Goal: Complete application form

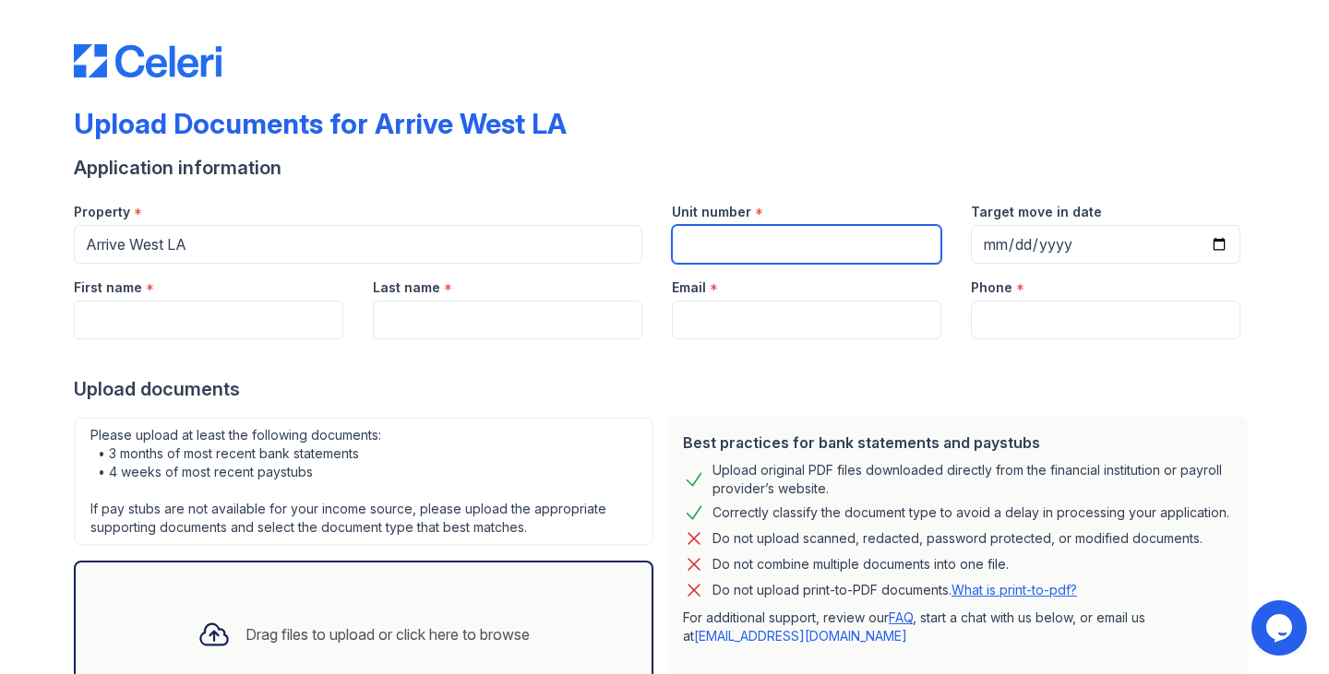
click at [758, 246] on input "Unit number" at bounding box center [806, 244] width 269 height 39
type input "611"
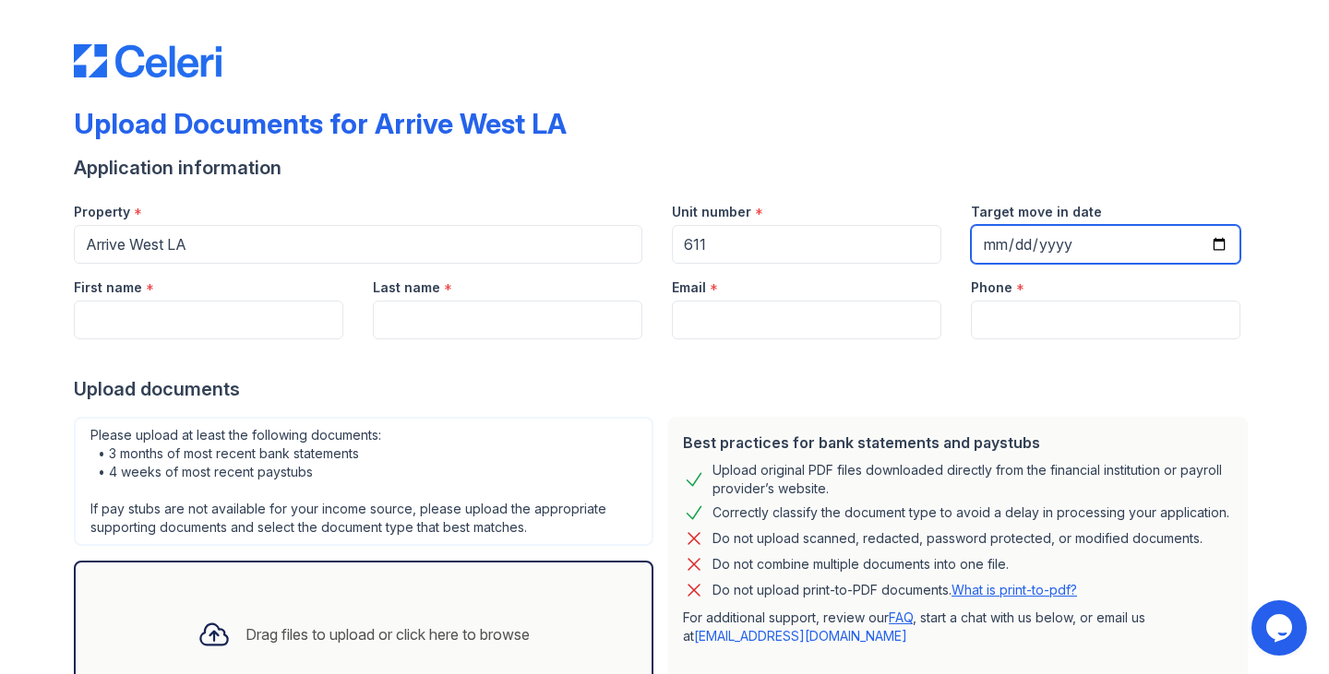
click at [1170, 250] on input "Target move in date" at bounding box center [1105, 244] width 269 height 39
click at [1218, 244] on input "Target move in date" at bounding box center [1105, 244] width 269 height 39
click at [1015, 243] on input "[DATE]" at bounding box center [1105, 244] width 269 height 39
click at [1119, 263] on input "[DATE]" at bounding box center [1105, 244] width 269 height 39
click at [1143, 257] on input "[DATE]" at bounding box center [1105, 244] width 269 height 39
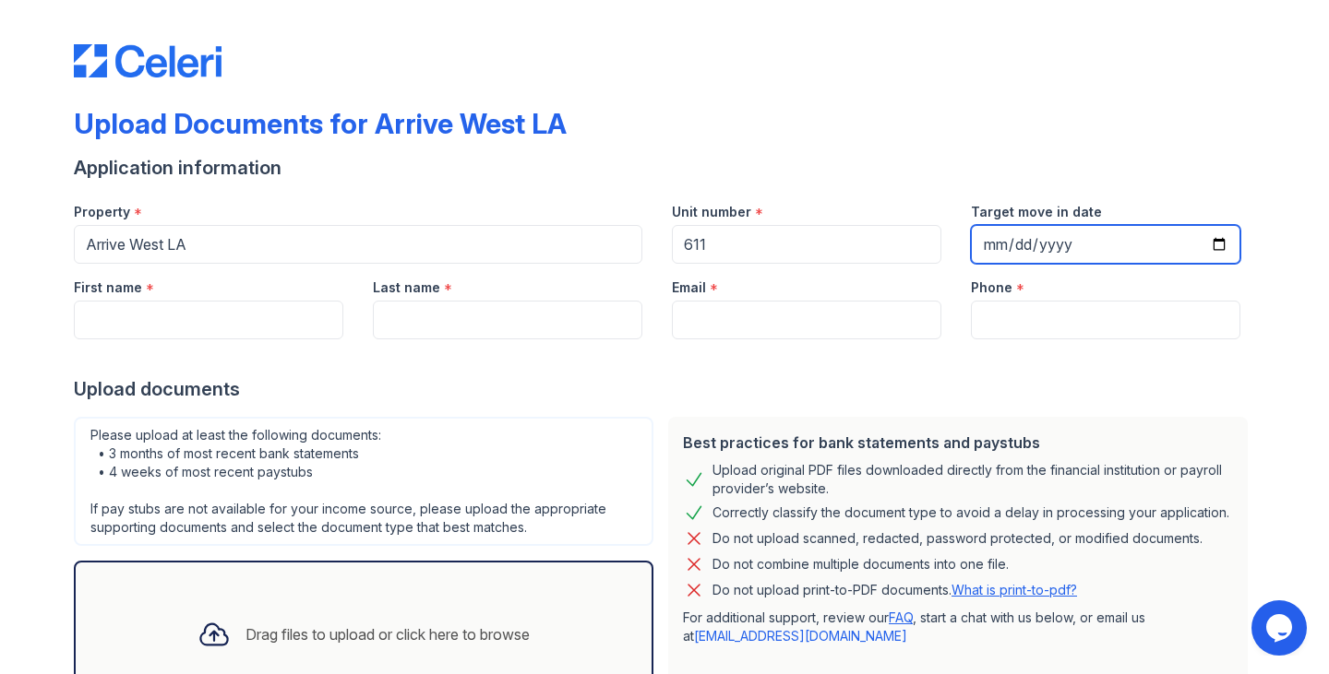
click at [1216, 252] on input "[DATE]" at bounding box center [1105, 244] width 269 height 39
type input "[DATE]"
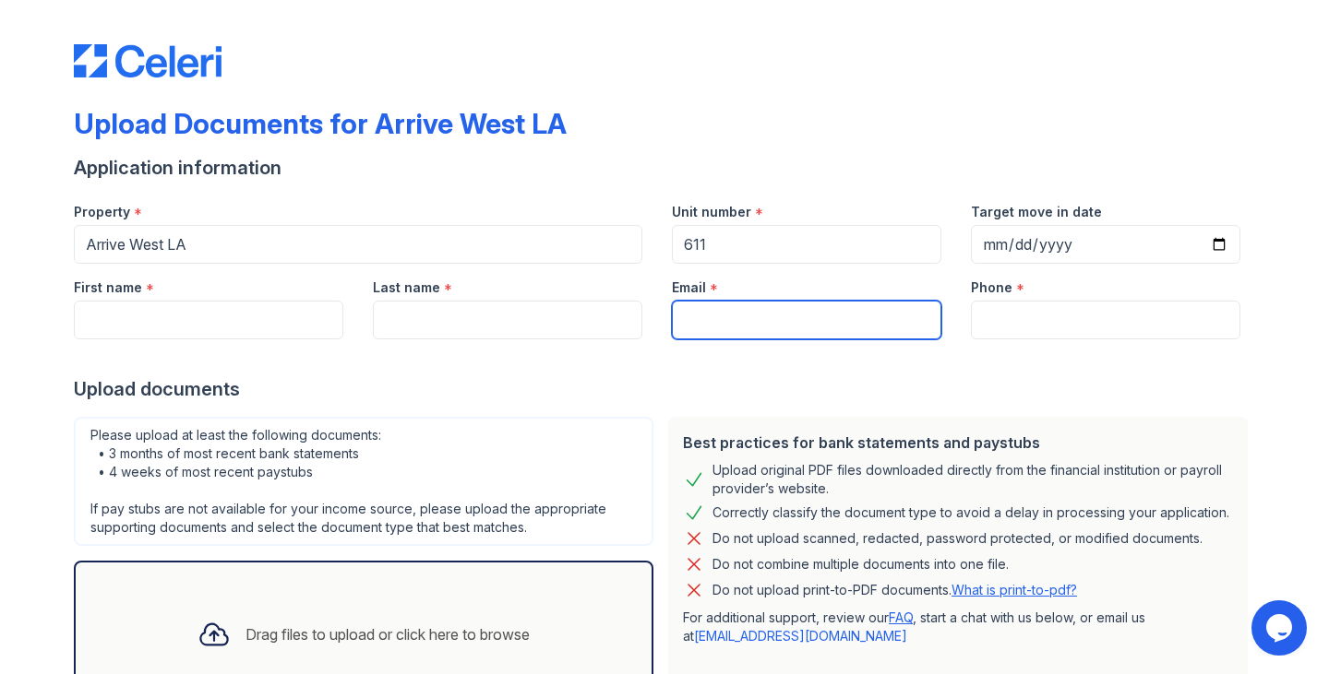
click at [868, 329] on input "Email" at bounding box center [806, 320] width 269 height 39
type input "[EMAIL_ADDRESS][DOMAIN_NAME]"
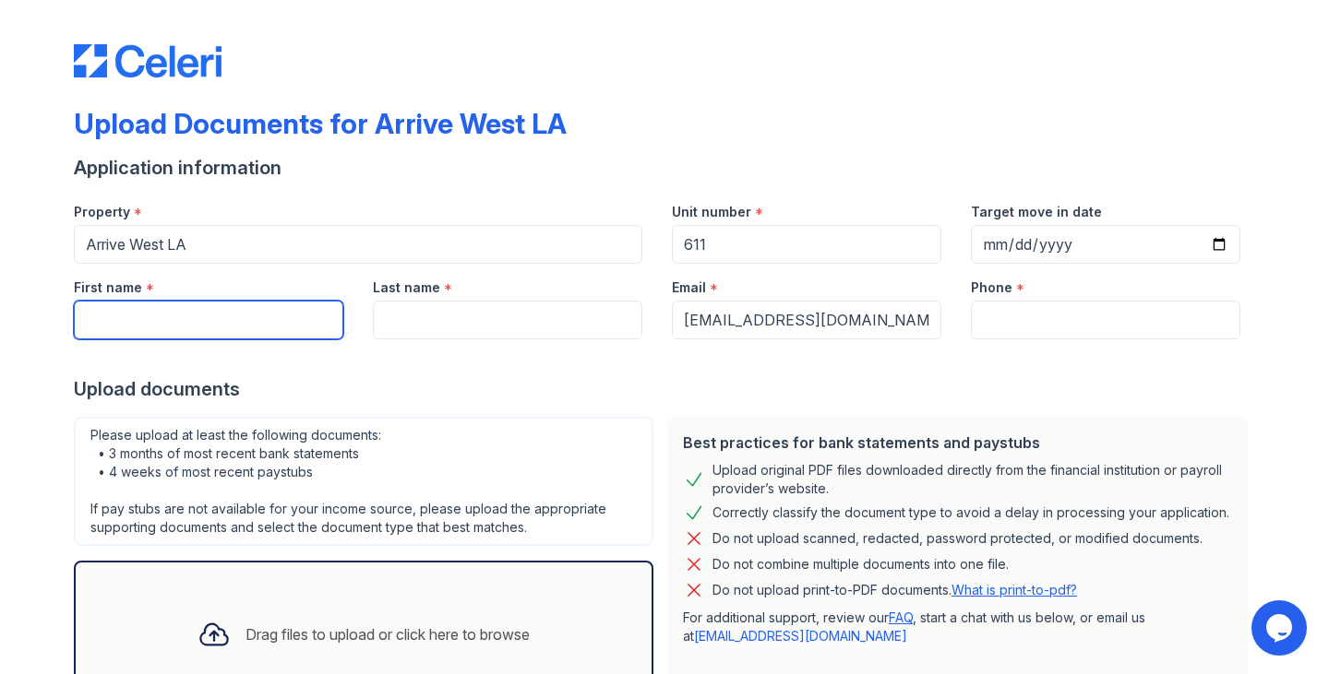
type input "Hang"
type input "Yin"
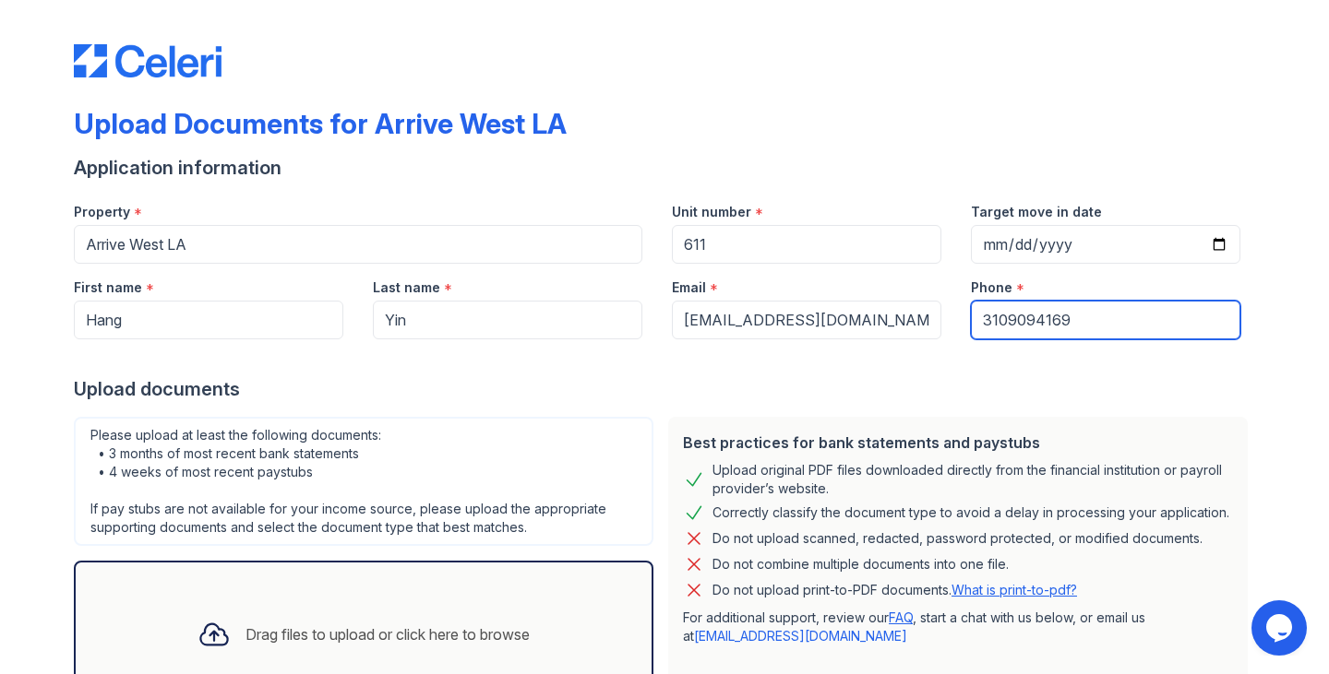
click at [1077, 332] on input "3109094169" at bounding box center [1105, 320] width 269 height 39
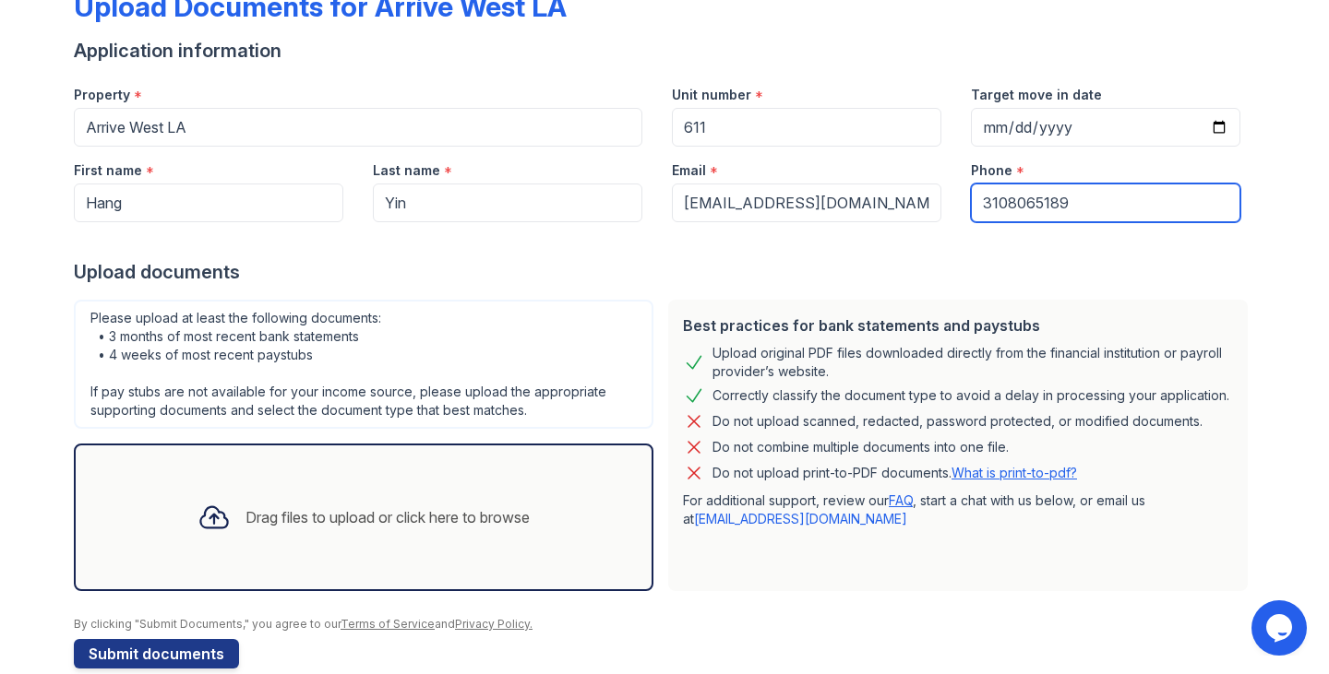
scroll to position [144, 0]
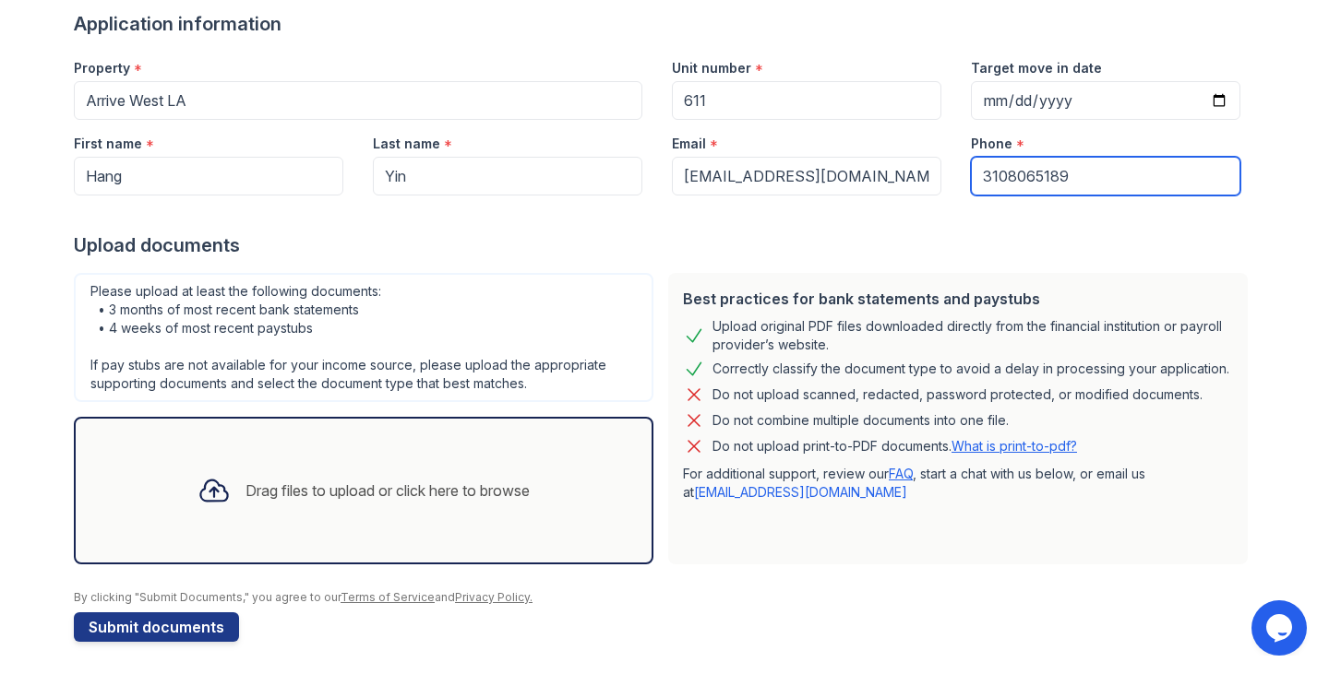
type input "3108065189"
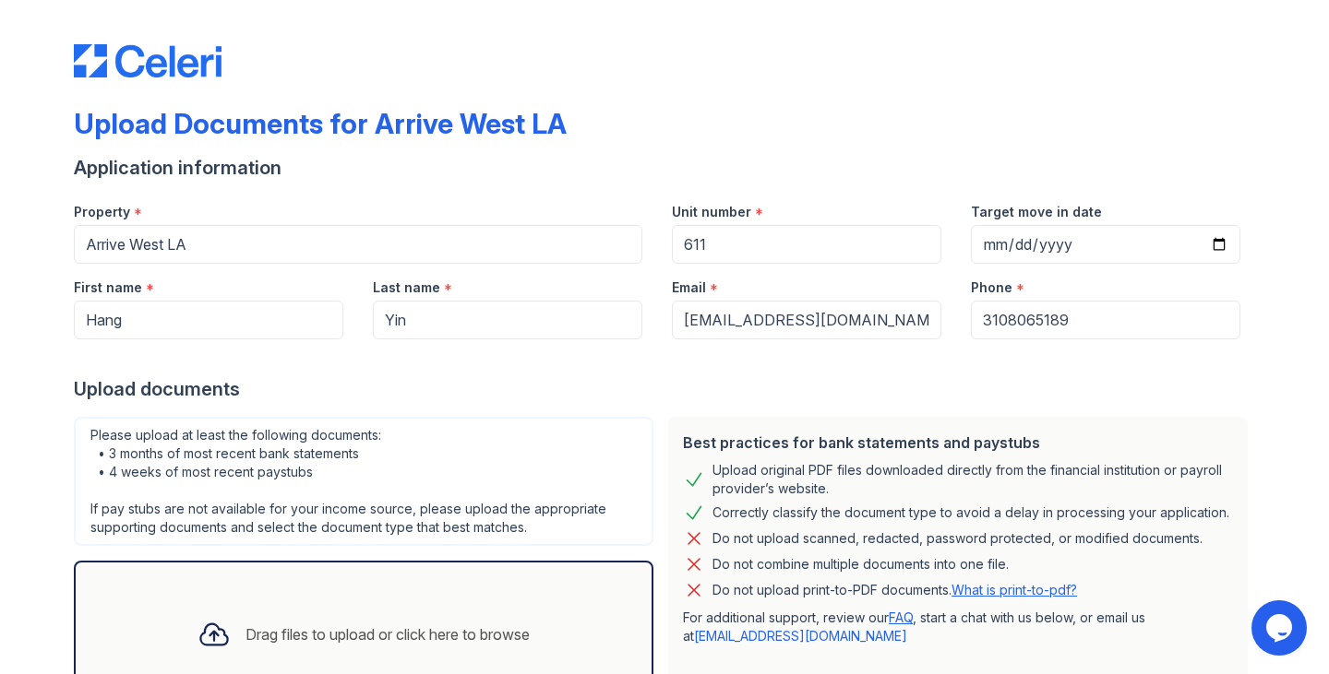
click at [1213, 153] on div "Upload Documents for Arrive West LA" at bounding box center [664, 131] width 1181 height 48
